Goal: Check status: Check status

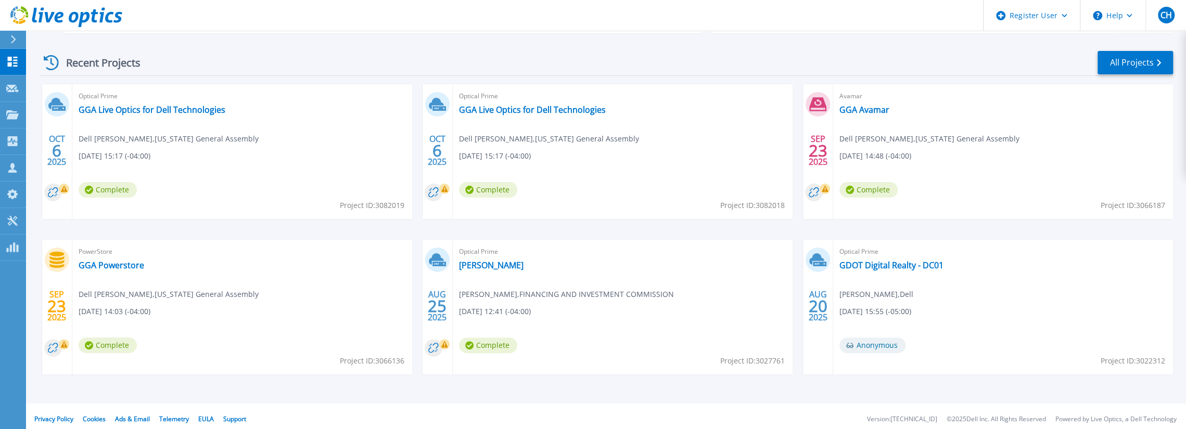
scroll to position [147, 0]
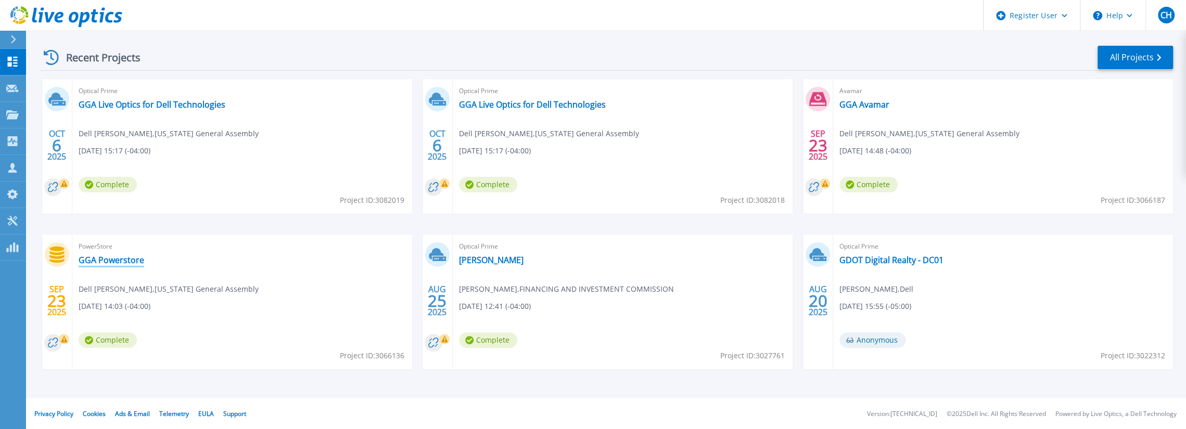
click at [122, 260] on link "GGA Powerstore" at bounding box center [112, 260] width 66 height 10
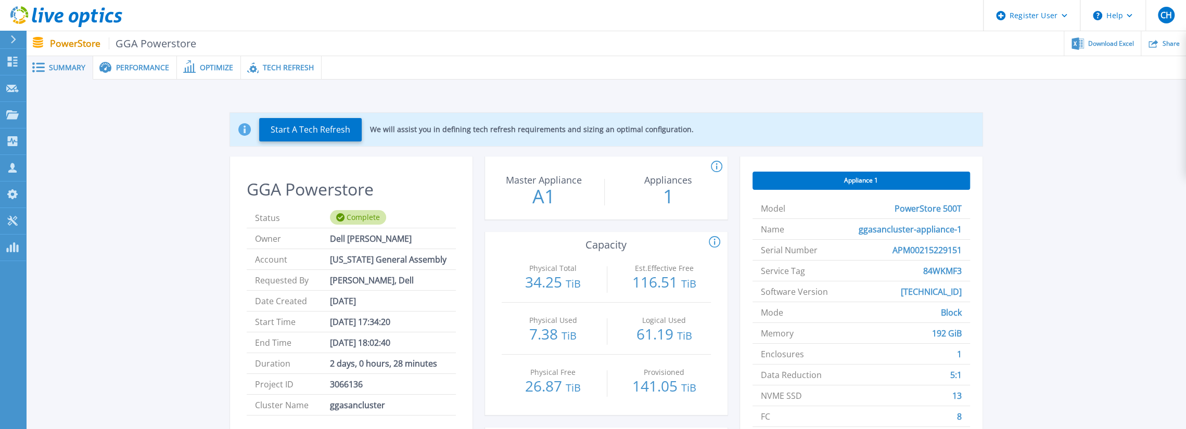
click at [289, 69] on span "Tech Refresh" at bounding box center [288, 67] width 51 height 7
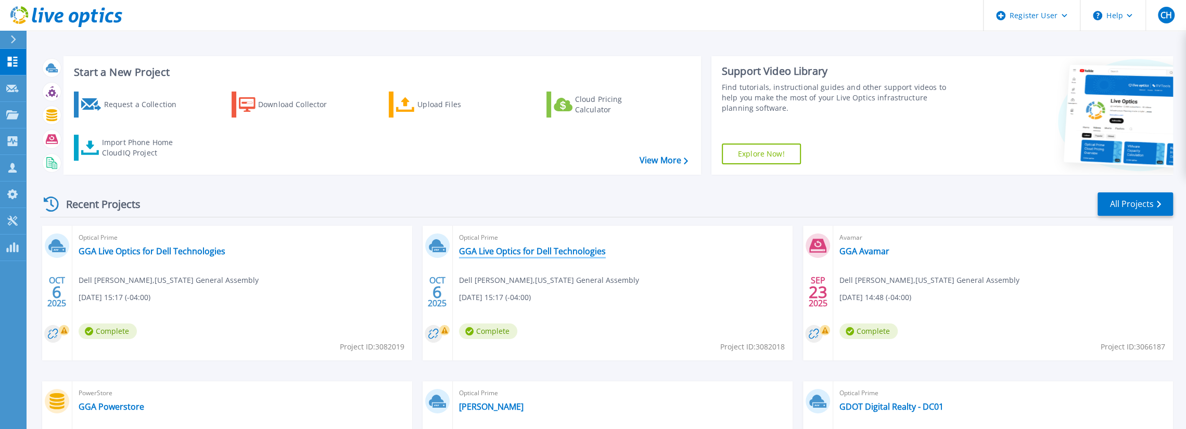
click at [503, 253] on link "GGA Live Optics for Dell Technologies" at bounding box center [532, 251] width 147 height 10
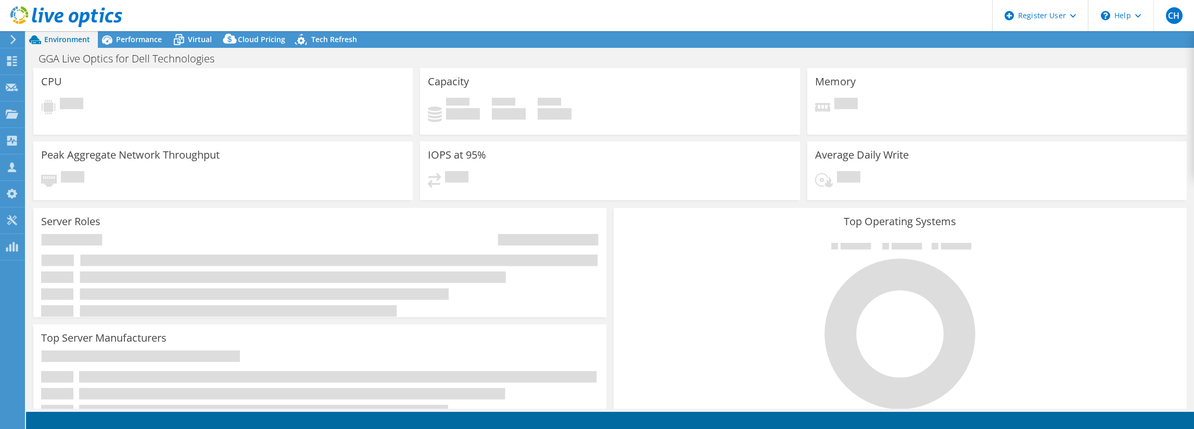
select select "USD"
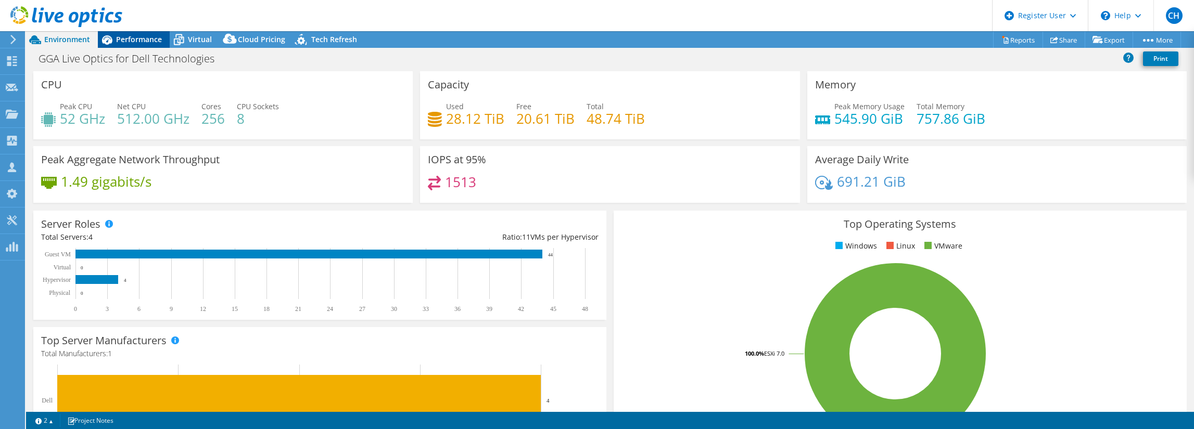
click at [127, 40] on span "Performance" at bounding box center [139, 39] width 46 height 10
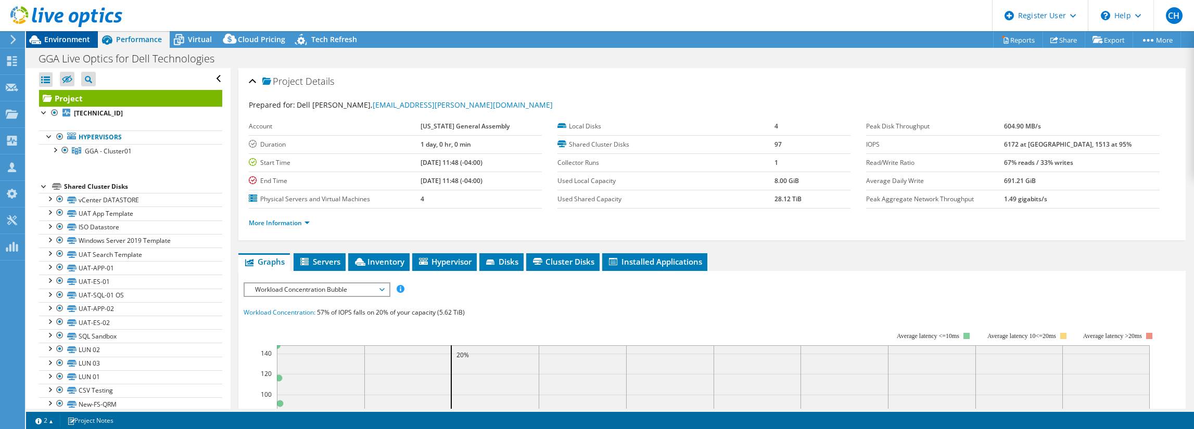
click at [65, 35] on span "Environment" at bounding box center [67, 39] width 46 height 10
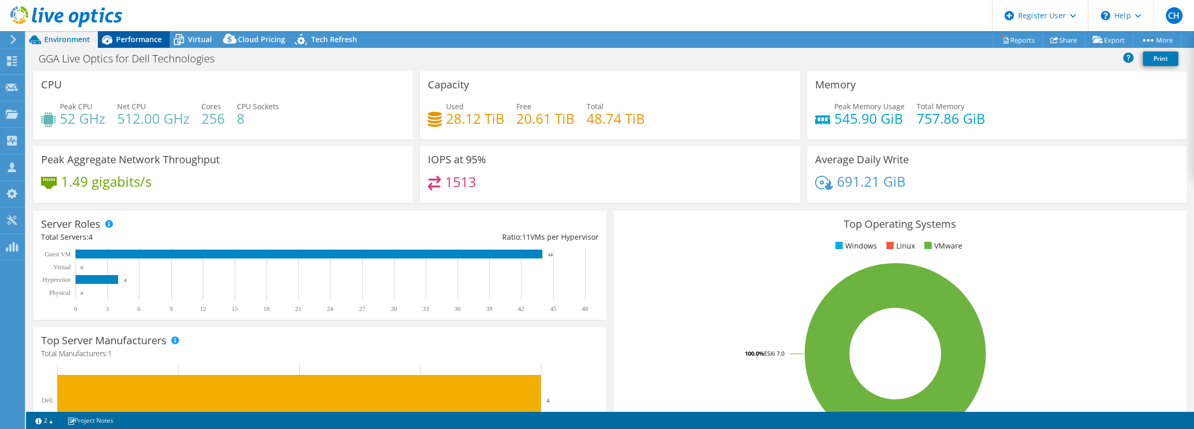
click at [150, 36] on span "Performance" at bounding box center [139, 39] width 46 height 10
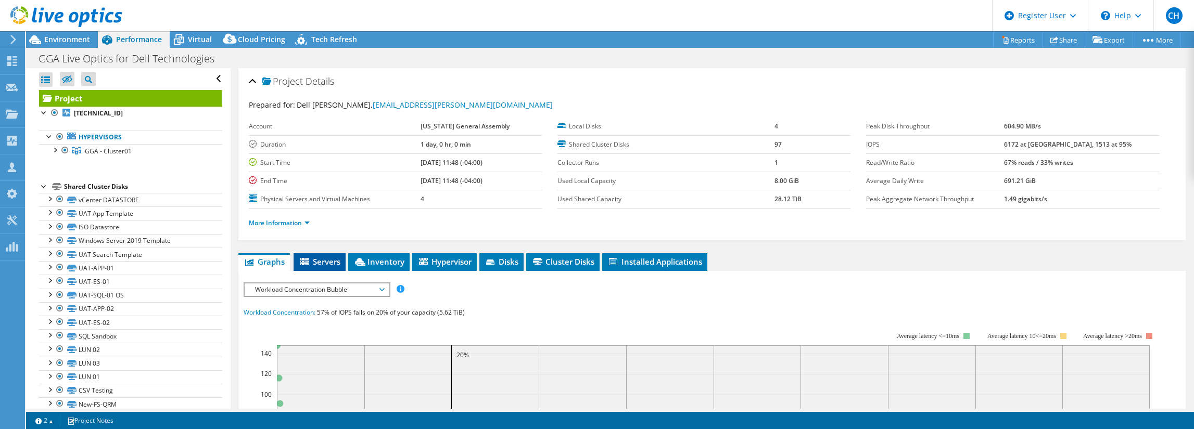
click at [333, 257] on span "Servers" at bounding box center [320, 262] width 42 height 10
